Goal: Navigation & Orientation: Find specific page/section

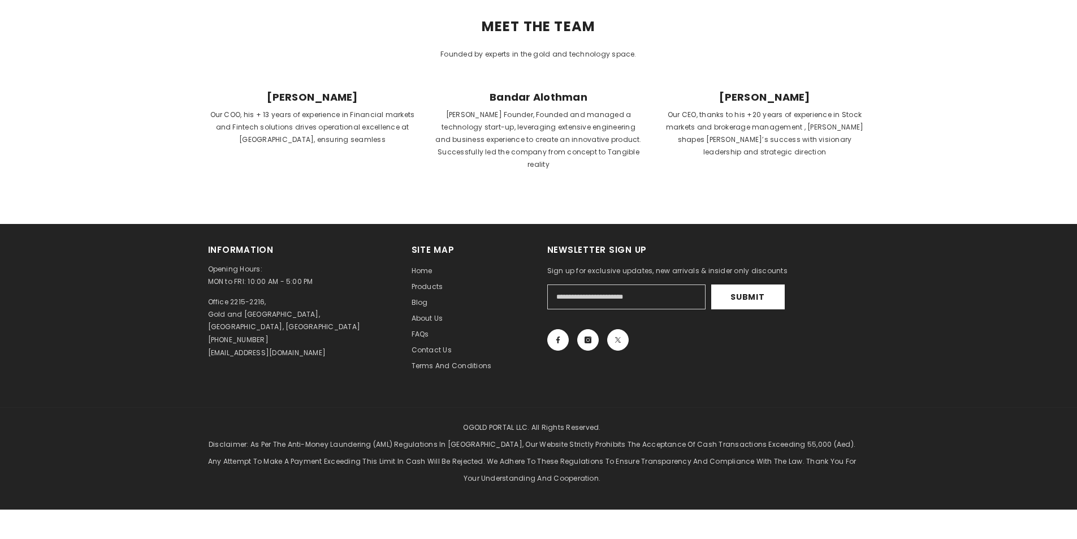
scroll to position [527, 0]
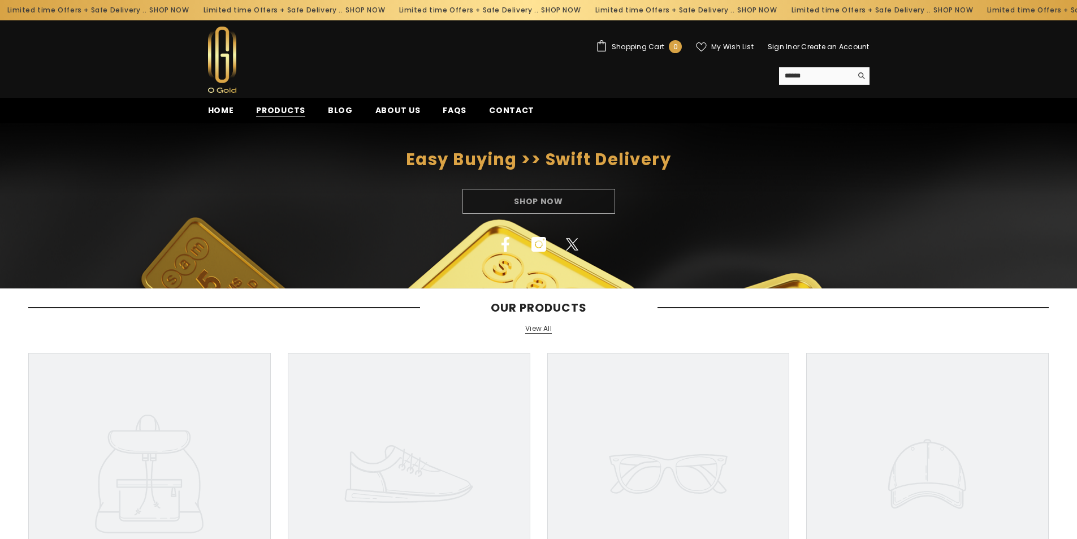
click at [282, 112] on span "Products" at bounding box center [280, 111] width 49 height 12
click at [405, 116] on span "About us" at bounding box center [397, 111] width 45 height 12
